Goal: Task Accomplishment & Management: Use online tool/utility

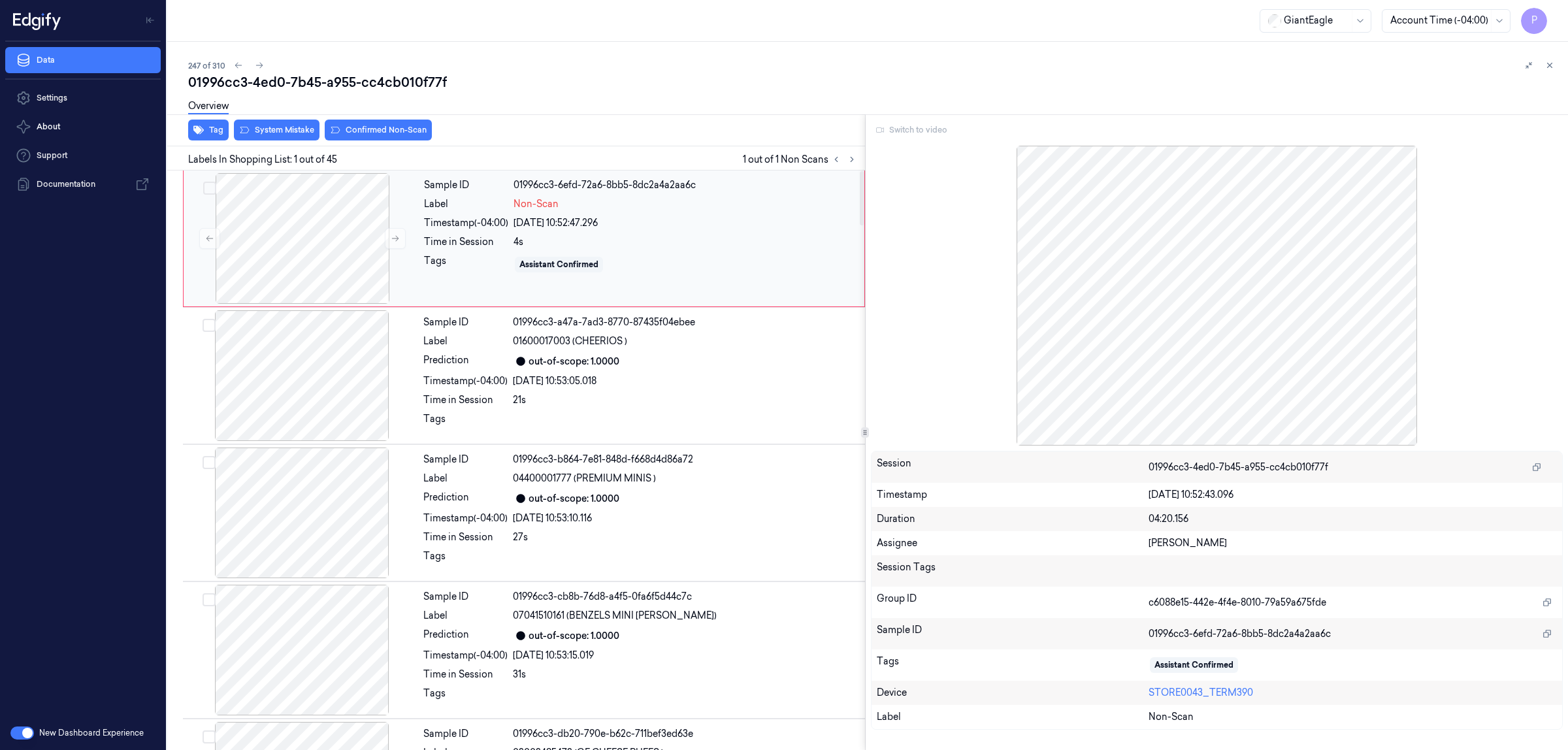
click at [674, 237] on div "4s" at bounding box center [685, 242] width 343 height 14
click at [908, 128] on div "Switch to video" at bounding box center [1217, 130] width 693 height 21
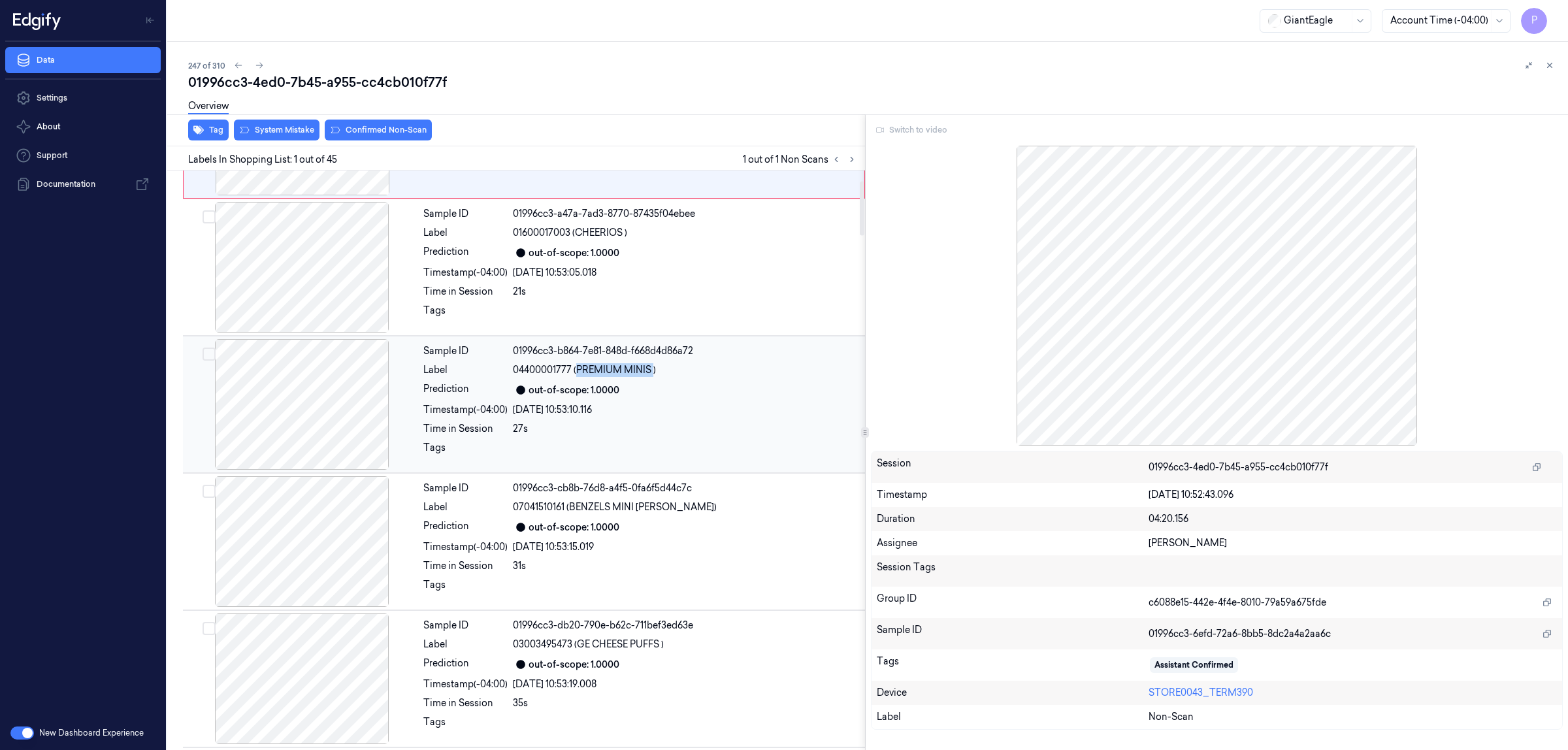
drag, startPoint x: 576, startPoint y: 369, endPoint x: 652, endPoint y: 367, distance: 76.0
click at [652, 367] on span "04400001777 (PREMIUM MINIS )" at bounding box center [584, 370] width 143 height 14
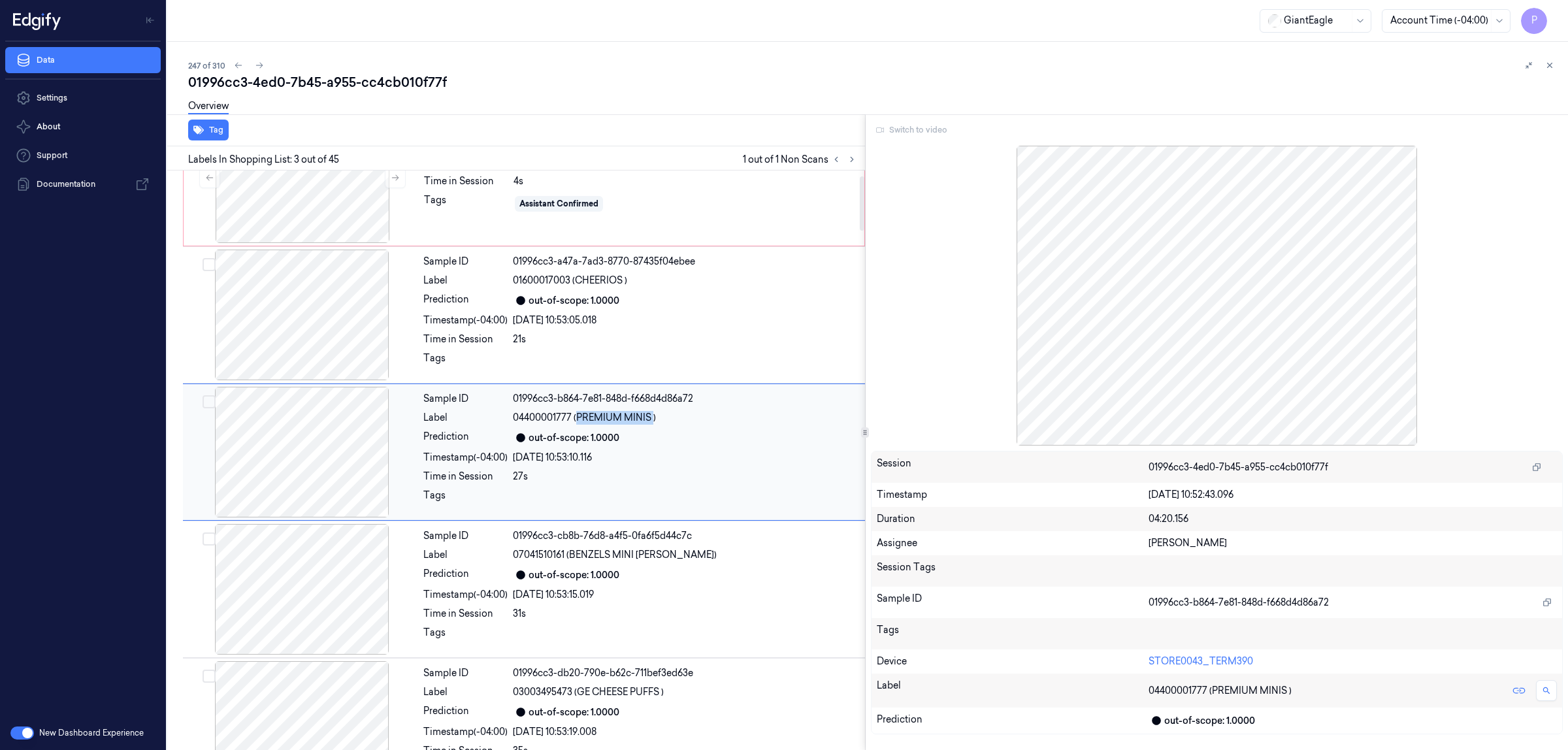
scroll to position [53, 0]
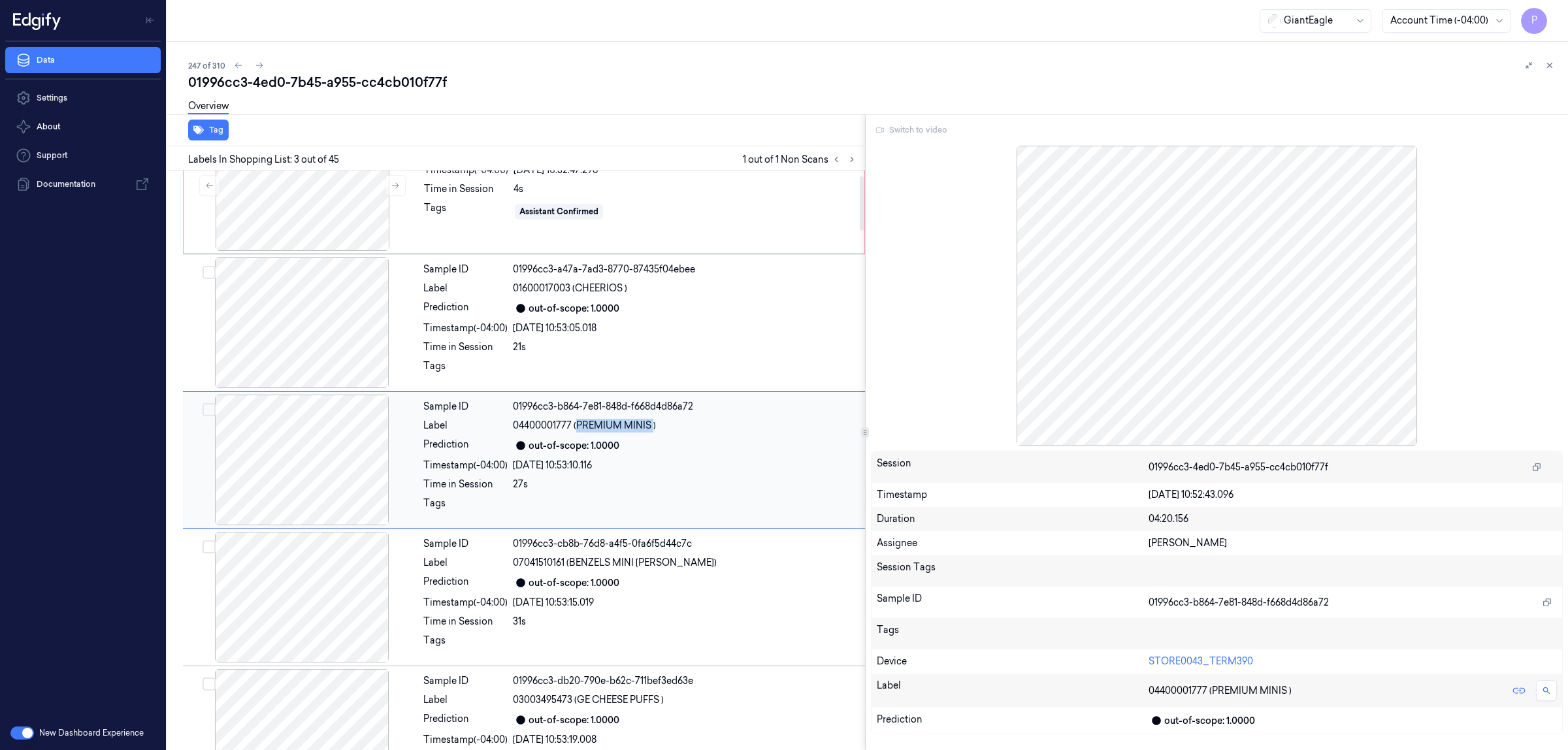
copy span "PREMIUM MINIS"
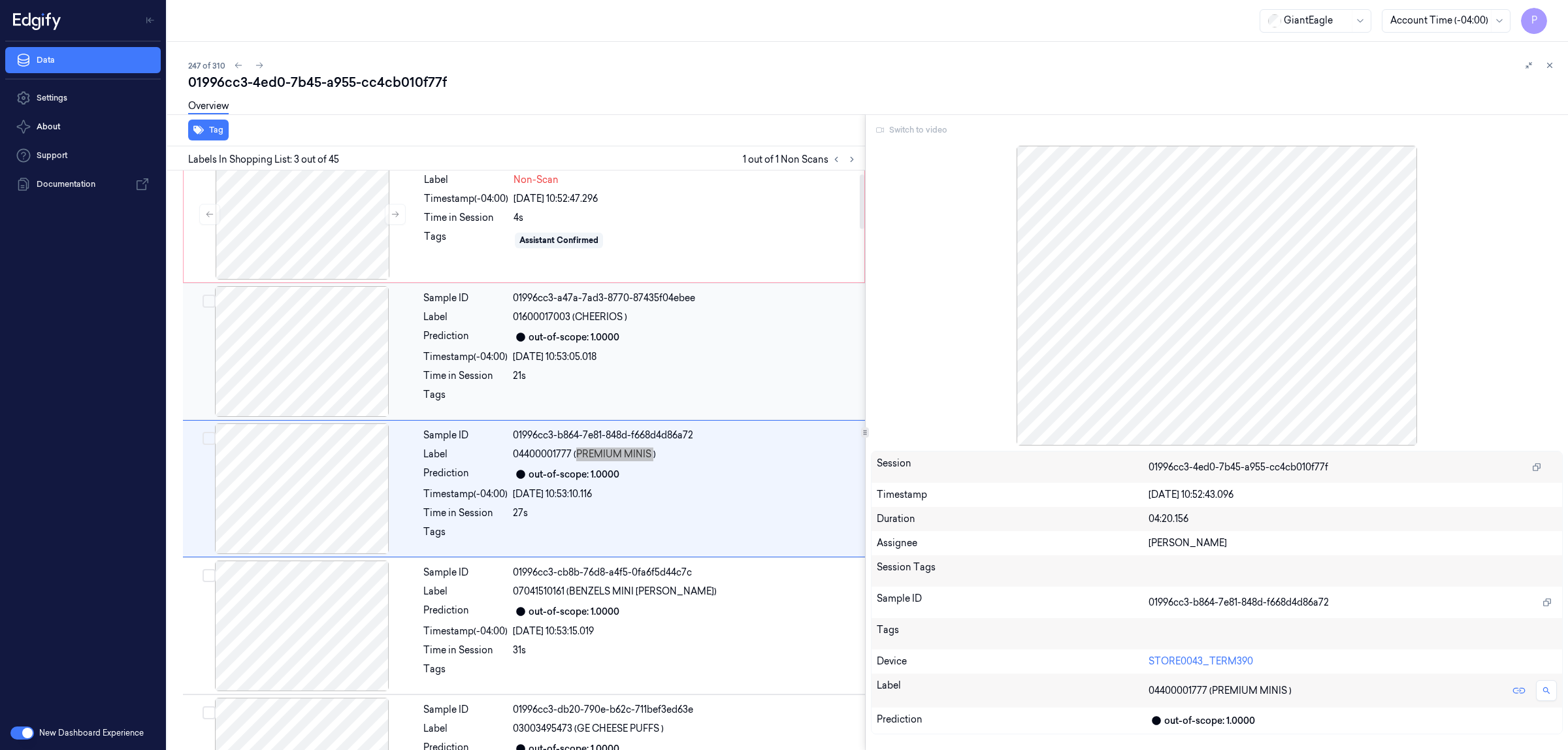
scroll to position [0, 0]
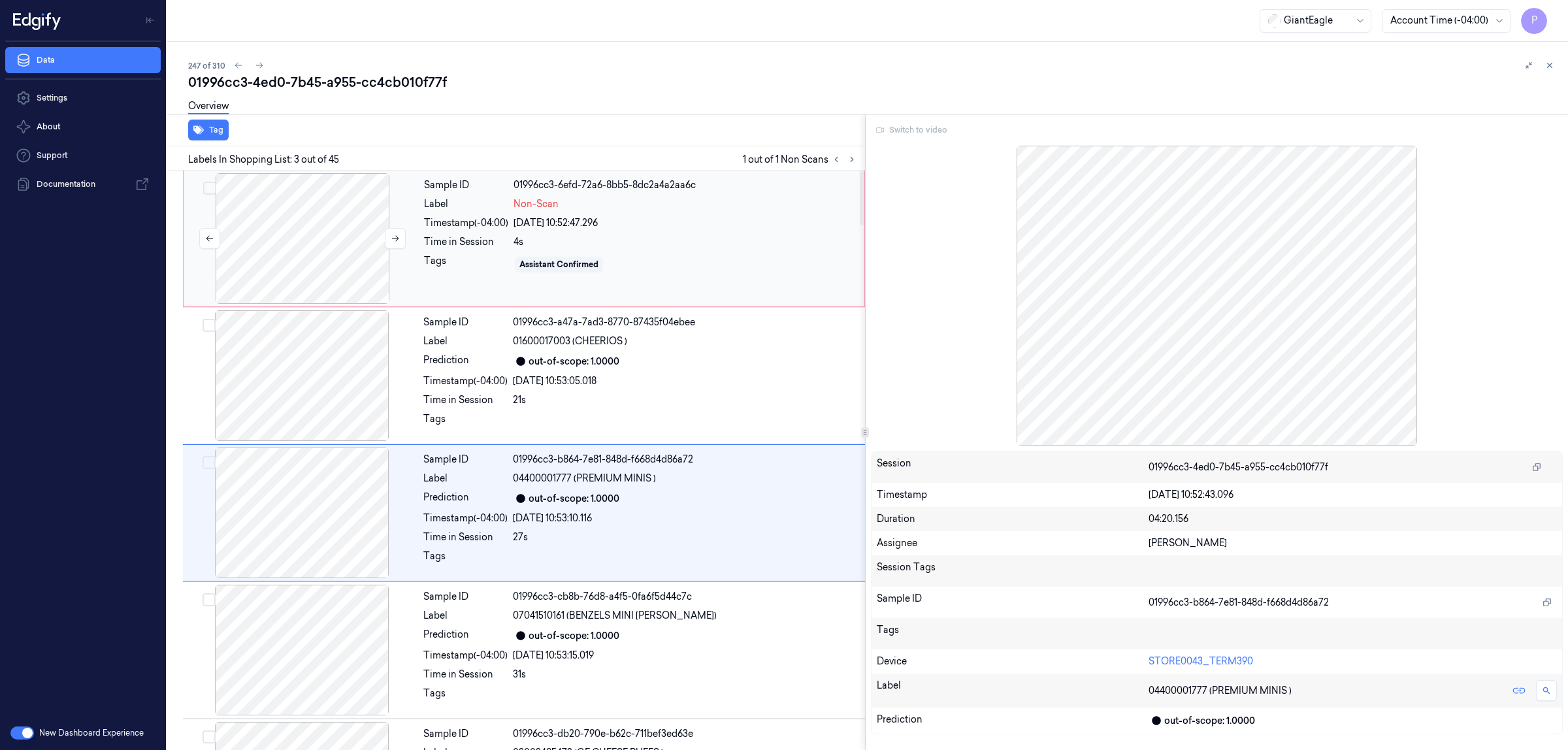
click at [300, 227] on div at bounding box center [302, 239] width 233 height 131
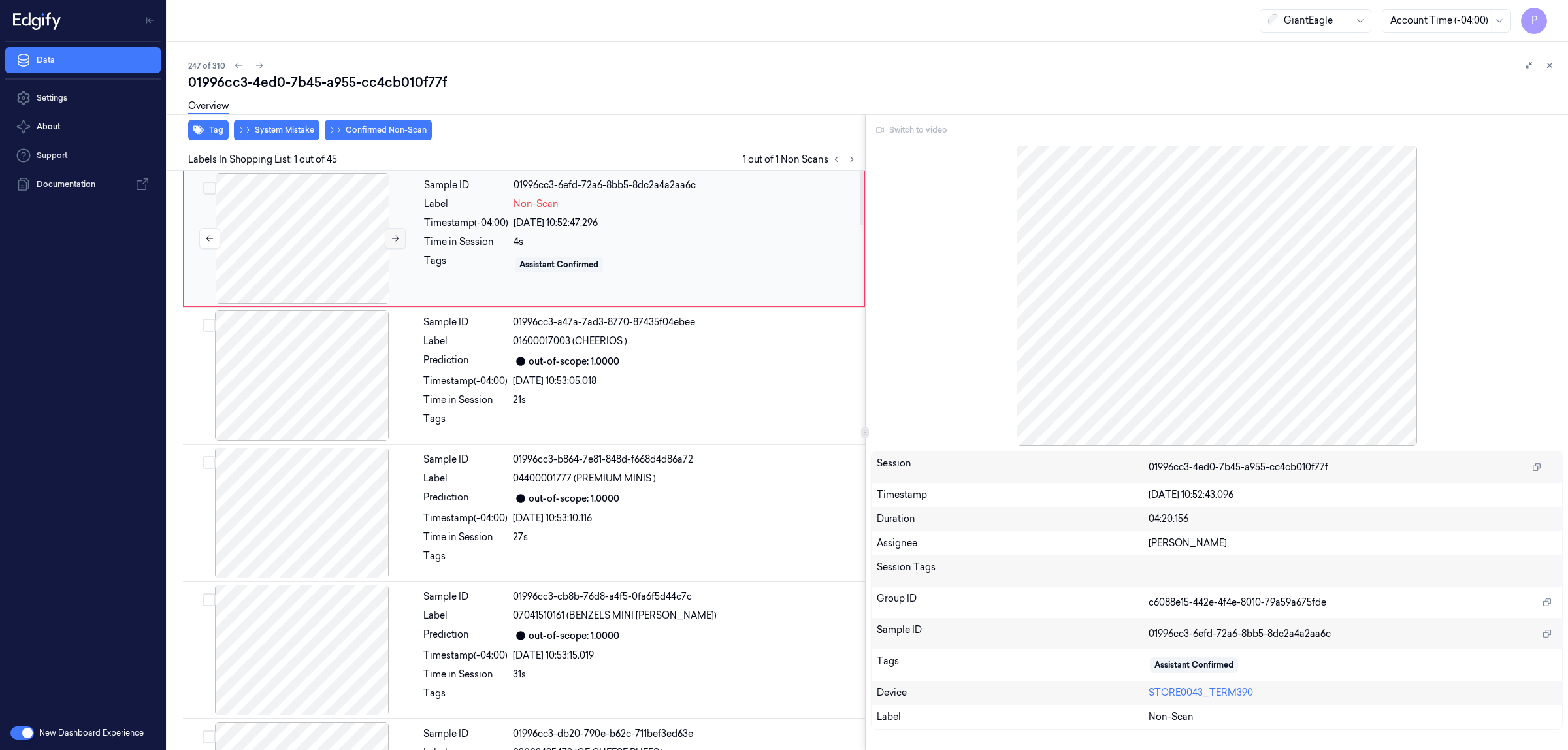
click at [392, 240] on icon at bounding box center [395, 238] width 9 height 9
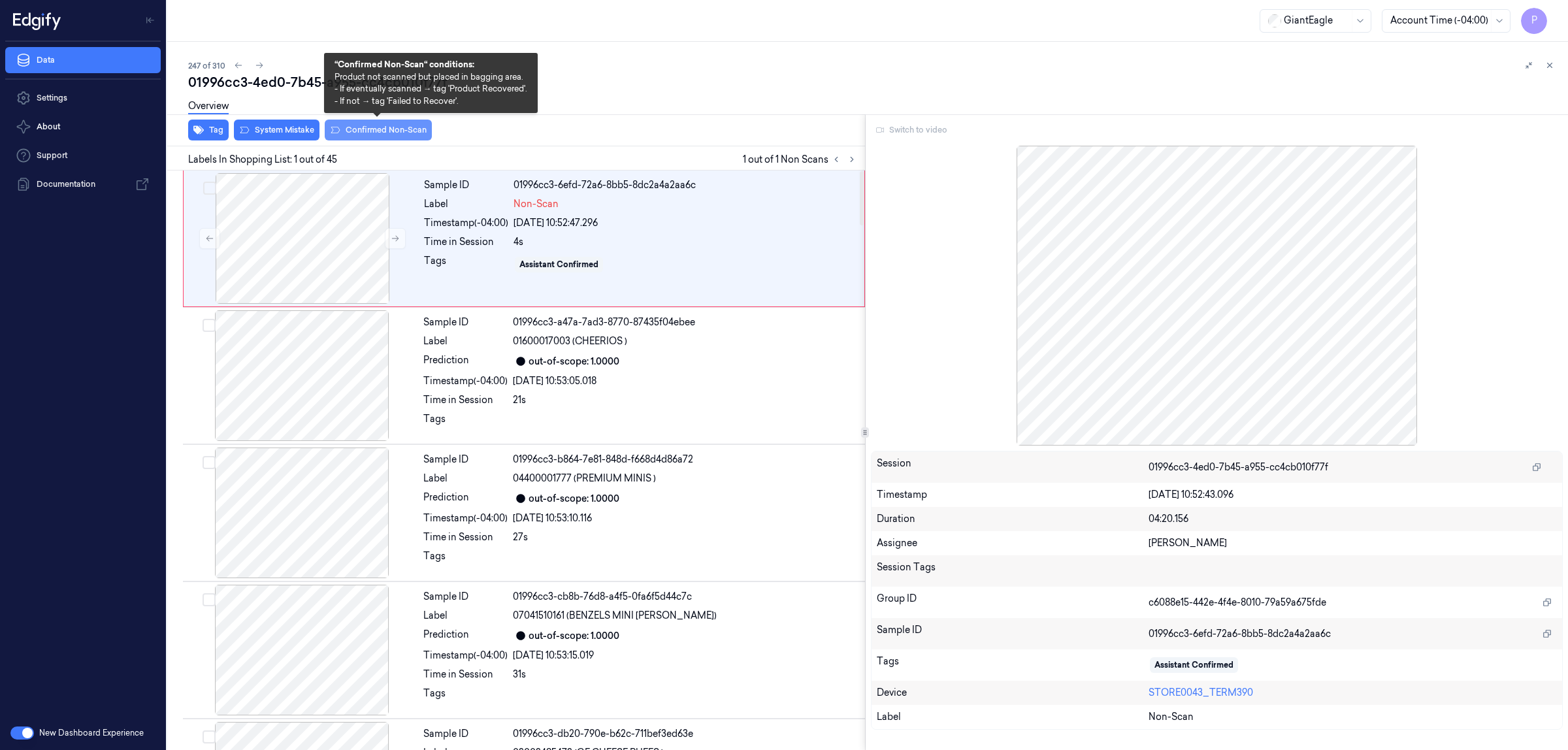
click at [356, 133] on button "Confirmed Non-Scan" at bounding box center [379, 130] width 107 height 21
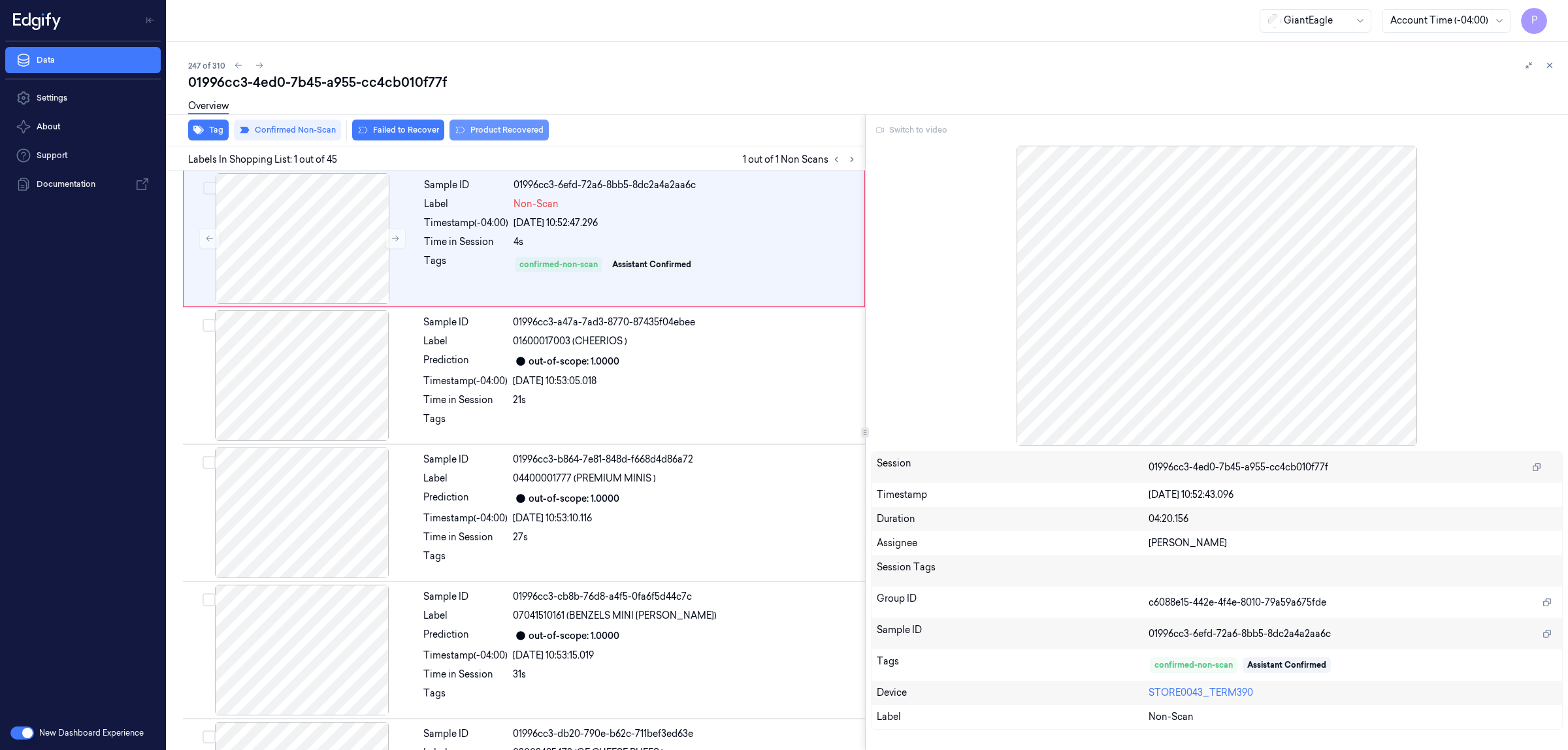
click at [481, 132] on button "Product Recovered" at bounding box center [499, 130] width 99 height 21
click at [602, 456] on div "[DATE] 10:53:10.116" at bounding box center [685, 518] width 344 height 14
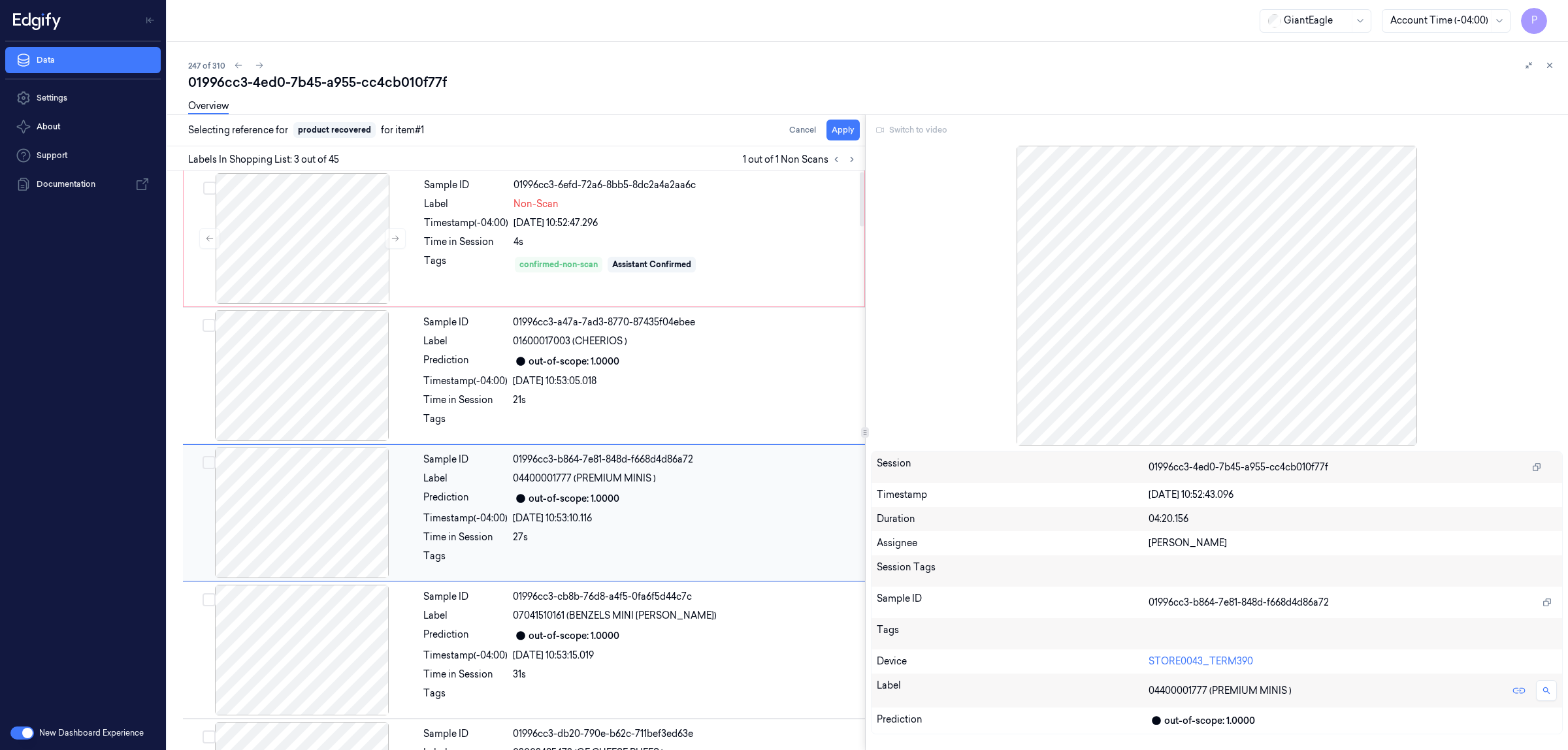
scroll to position [53, 0]
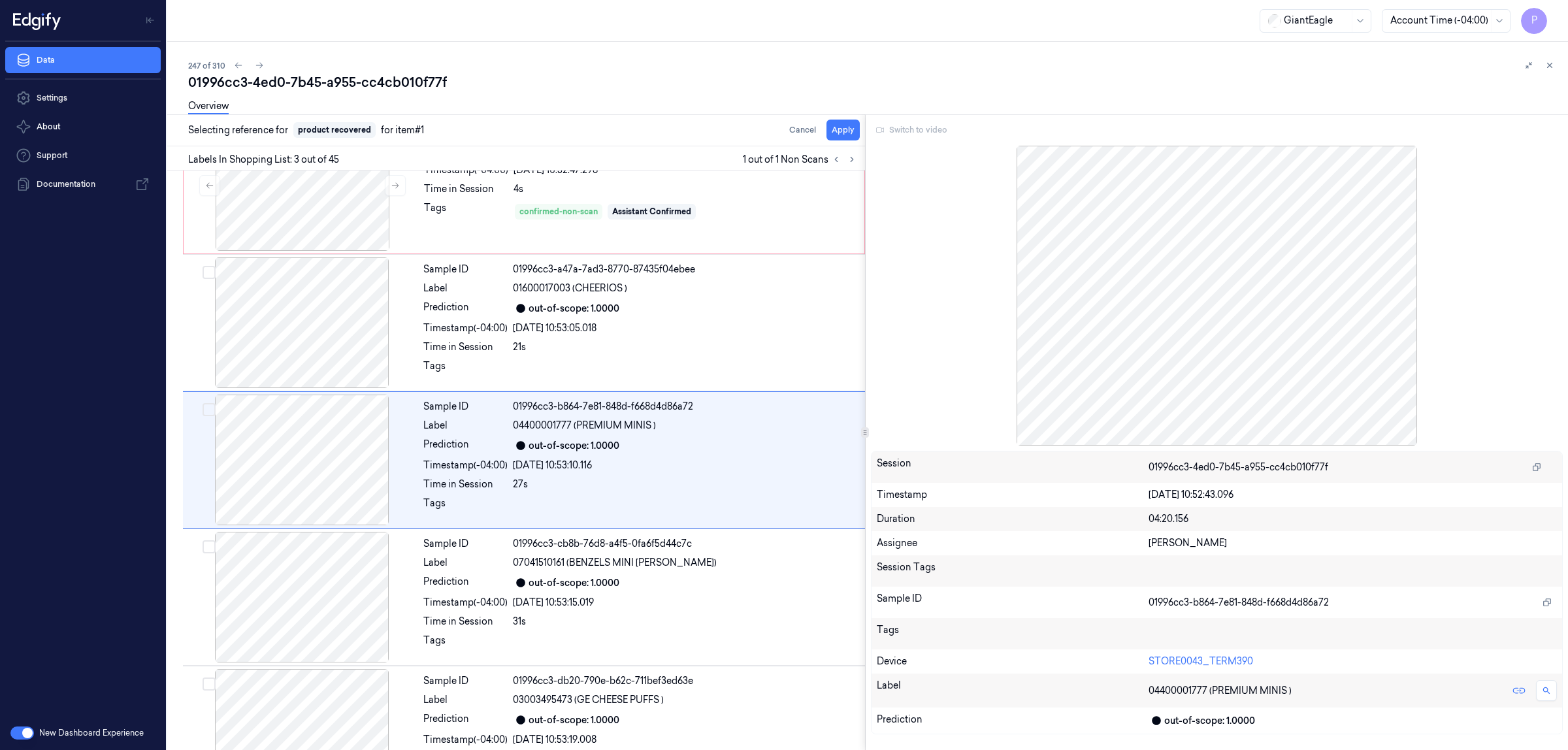
click at [838, 124] on div "Overview" at bounding box center [872, 108] width 1369 height 33
click at [836, 129] on button "Apply" at bounding box center [843, 130] width 33 height 21
